Goal: Task Accomplishment & Management: Complete application form

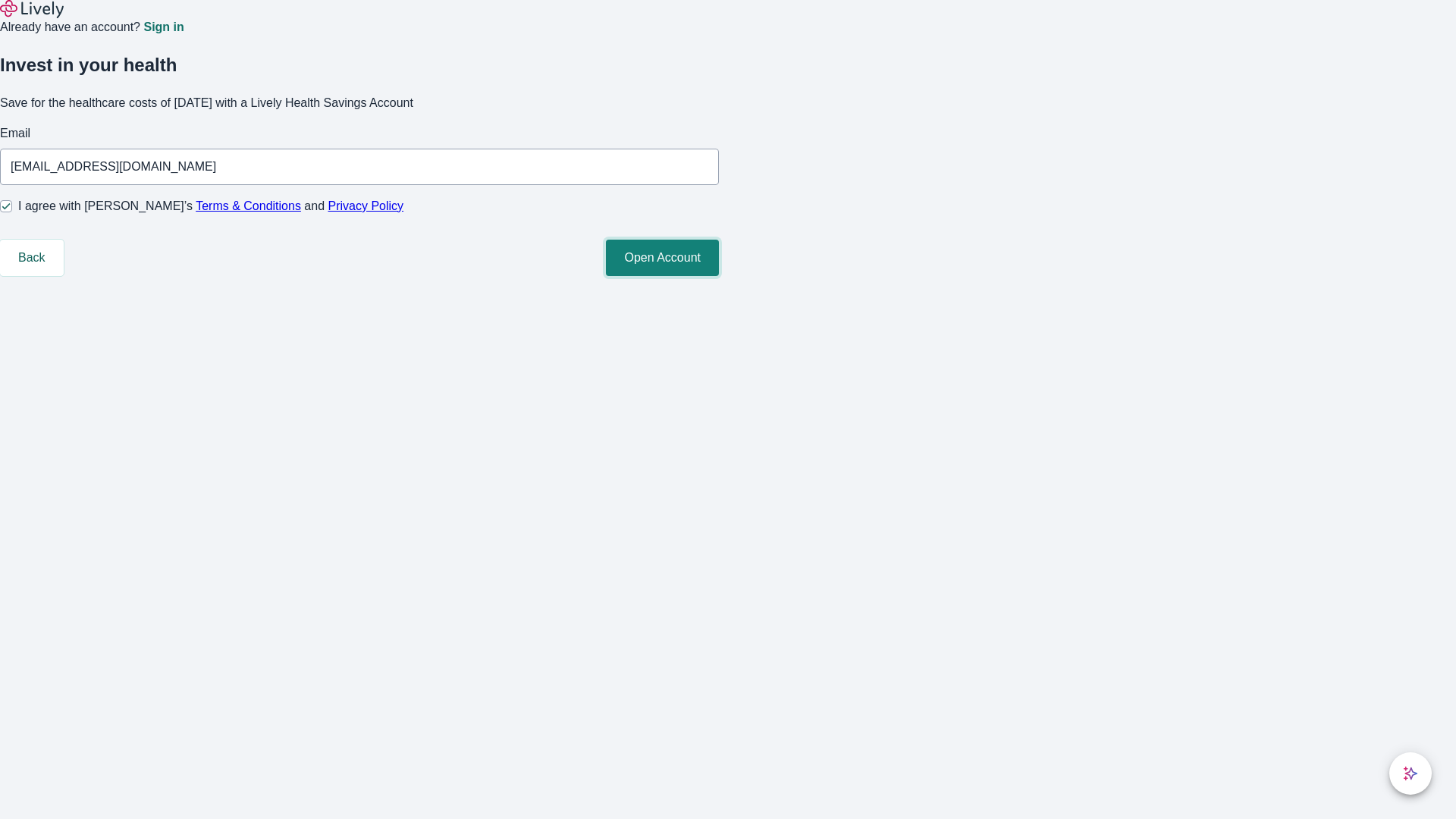
click at [719, 276] on button "Open Account" at bounding box center [662, 258] width 113 height 36
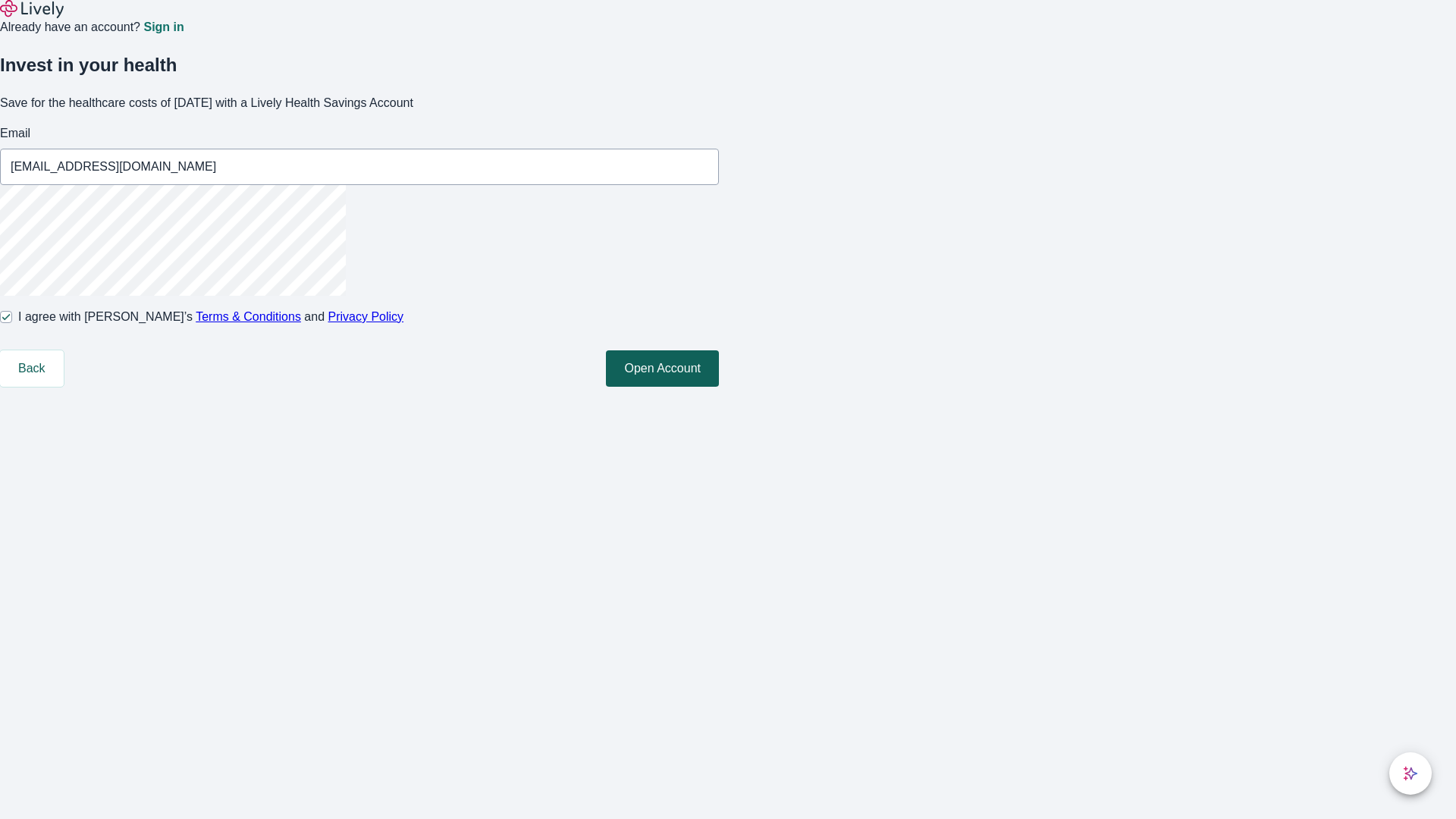
type input "[EMAIL_ADDRESS][DOMAIN_NAME]"
click at [12, 323] on input "I agree with Lively’s Terms & Conditions and Privacy Policy" at bounding box center [6, 317] width 12 height 12
checkbox input "false"
type input "[EMAIL_ADDRESS][DOMAIN_NAME]"
click at [12, 323] on input "I agree with Lively’s Terms & Conditions and Privacy Policy" at bounding box center [6, 317] width 12 height 12
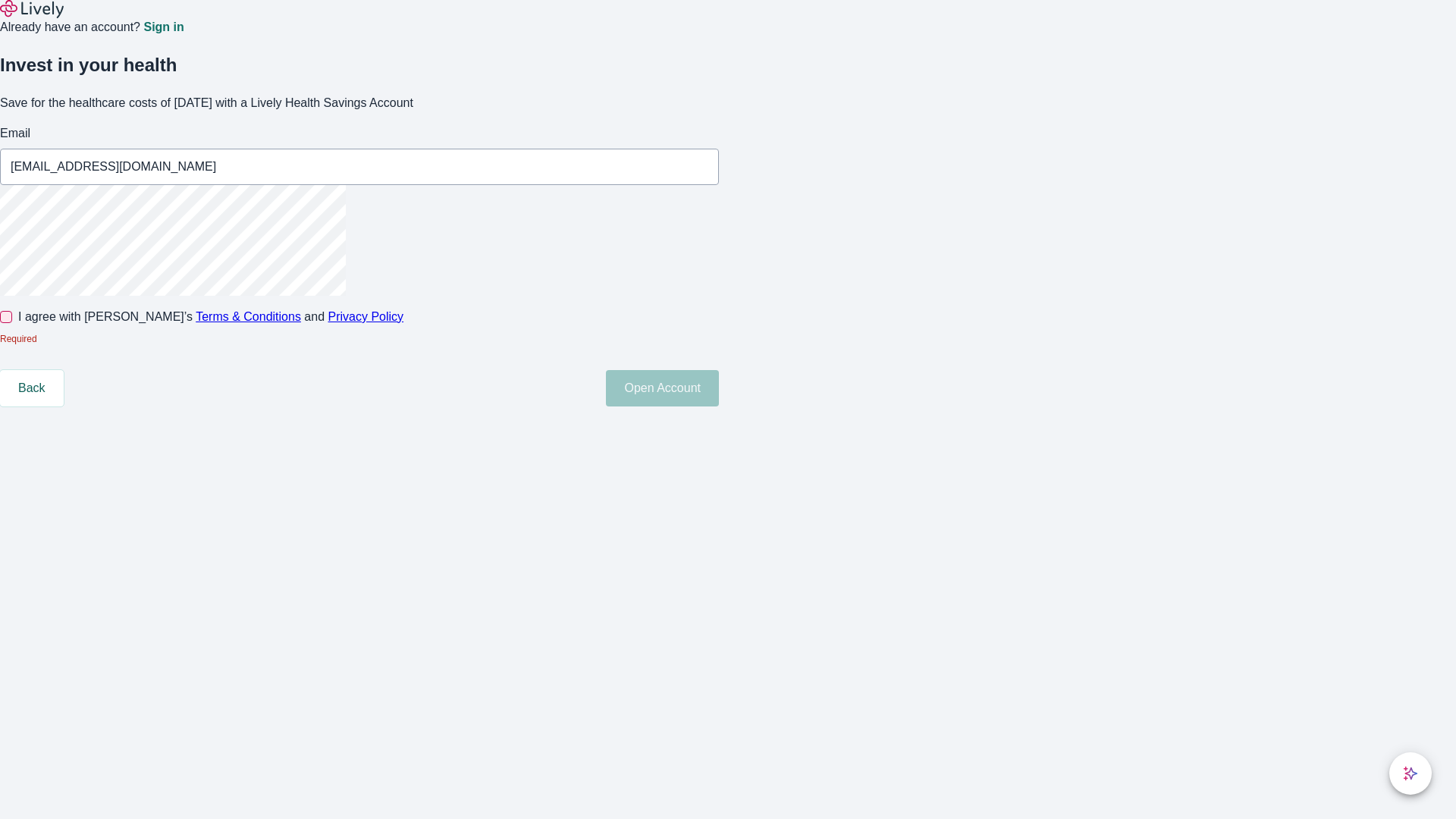
checkbox input "true"
click at [719, 387] on button "Open Account" at bounding box center [662, 367] width 113 height 36
